Goal: Task Accomplishment & Management: Manage account settings

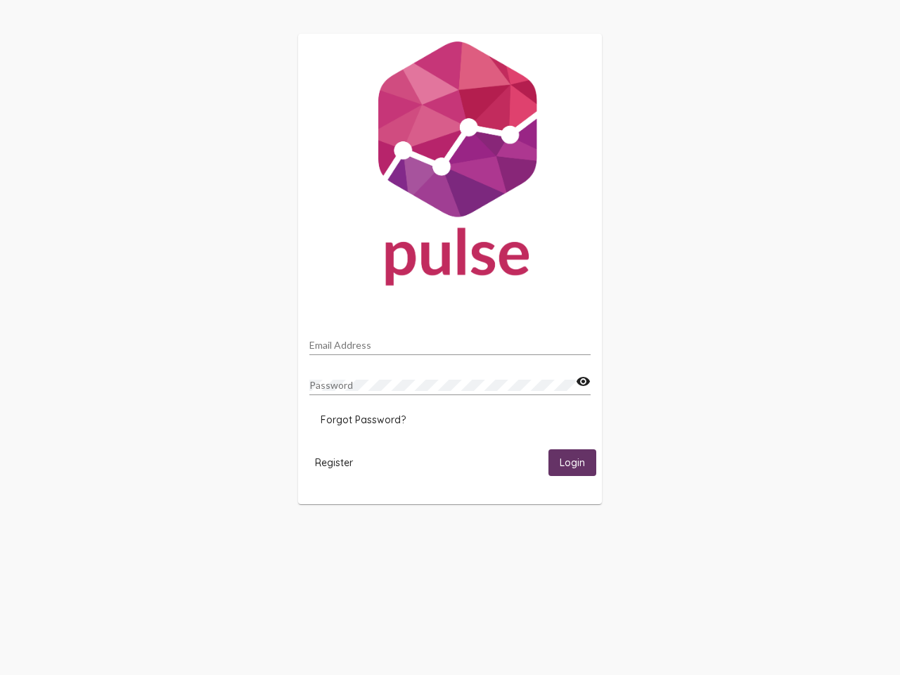
click at [450, 341] on input "Email Address" at bounding box center [449, 344] width 281 height 11
click at [583, 382] on mat-icon "visibility" at bounding box center [583, 381] width 15 height 17
click at [363, 420] on span "Forgot Password?" at bounding box center [362, 419] width 85 height 13
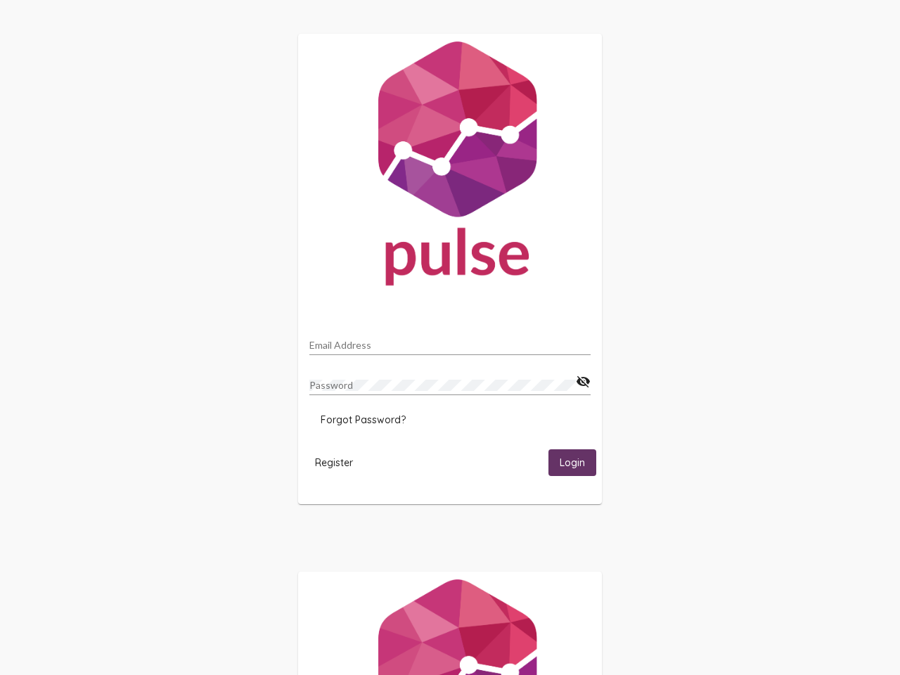
click at [334, 462] on span "Register" at bounding box center [334, 462] width 38 height 13
click at [572, 462] on html "Email Address Password visibility_off Forgot Password? Register Login" at bounding box center [450, 455] width 900 height 910
